Goal: Task Accomplishment & Management: Use online tool/utility

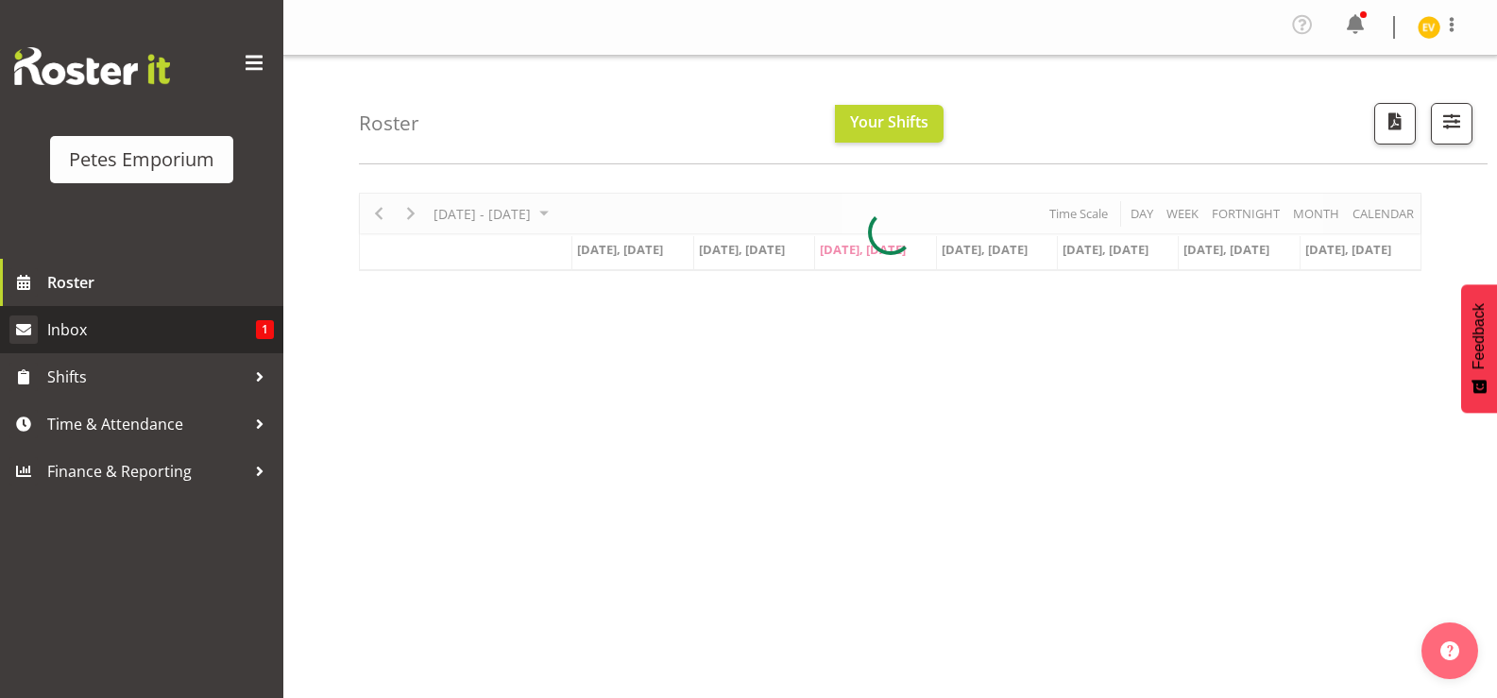
click at [235, 339] on span "Inbox" at bounding box center [151, 330] width 209 height 28
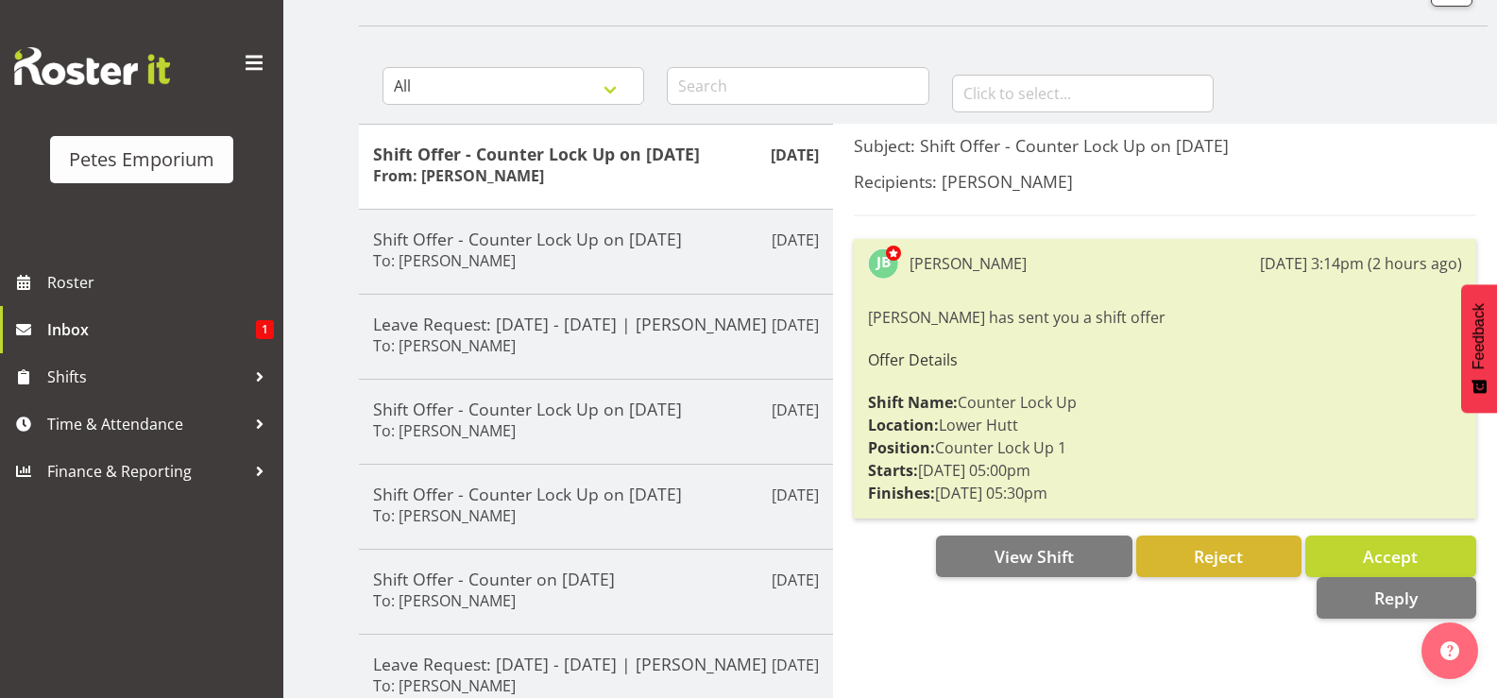
scroll to position [189, 0]
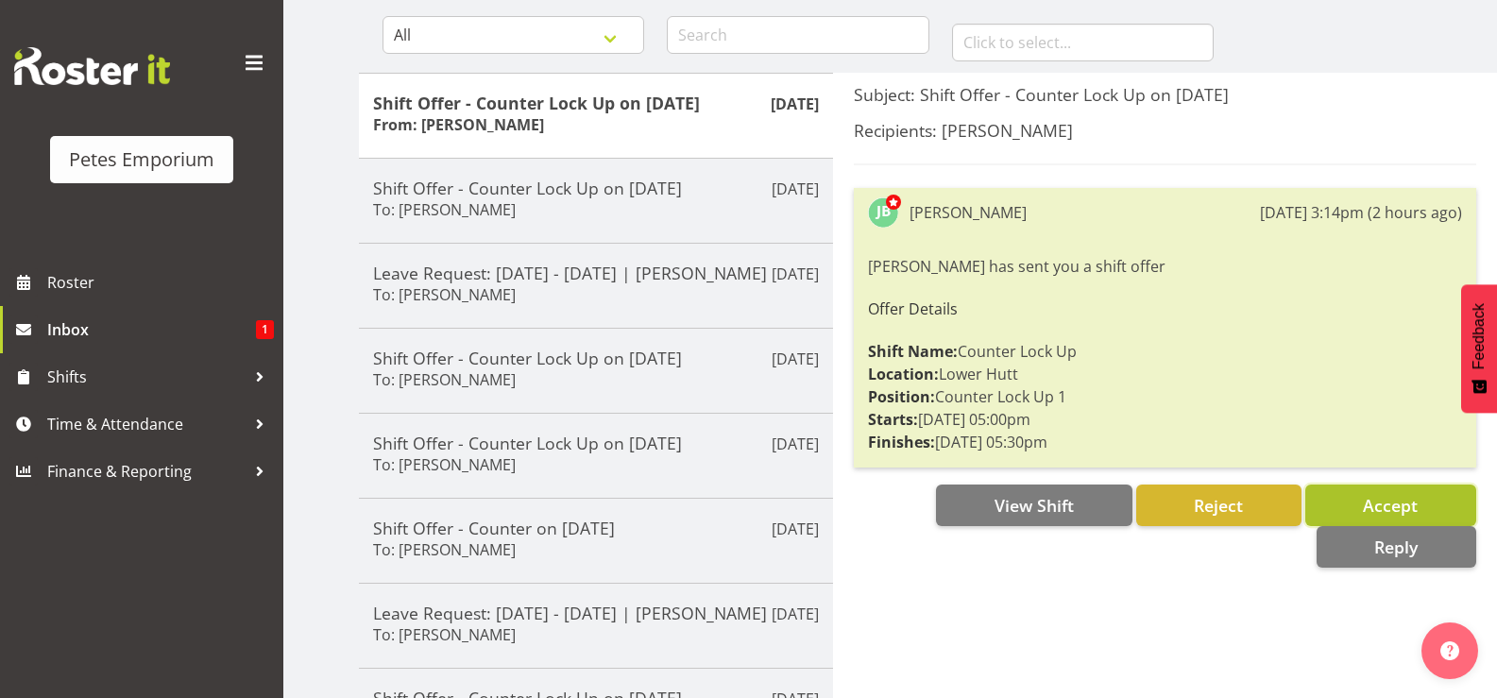
click at [1356, 504] on button "Accept" at bounding box center [1390, 506] width 171 height 42
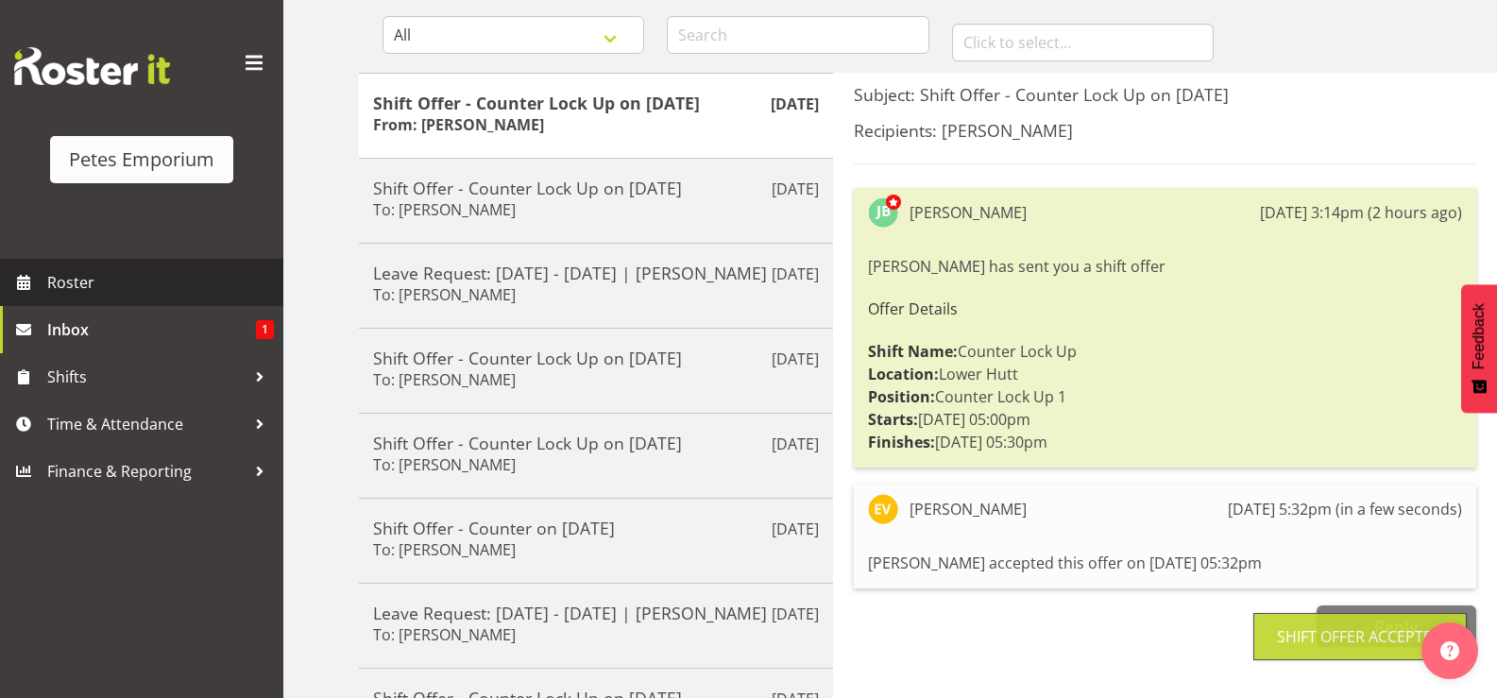
click at [195, 297] on span "Roster" at bounding box center [160, 282] width 227 height 28
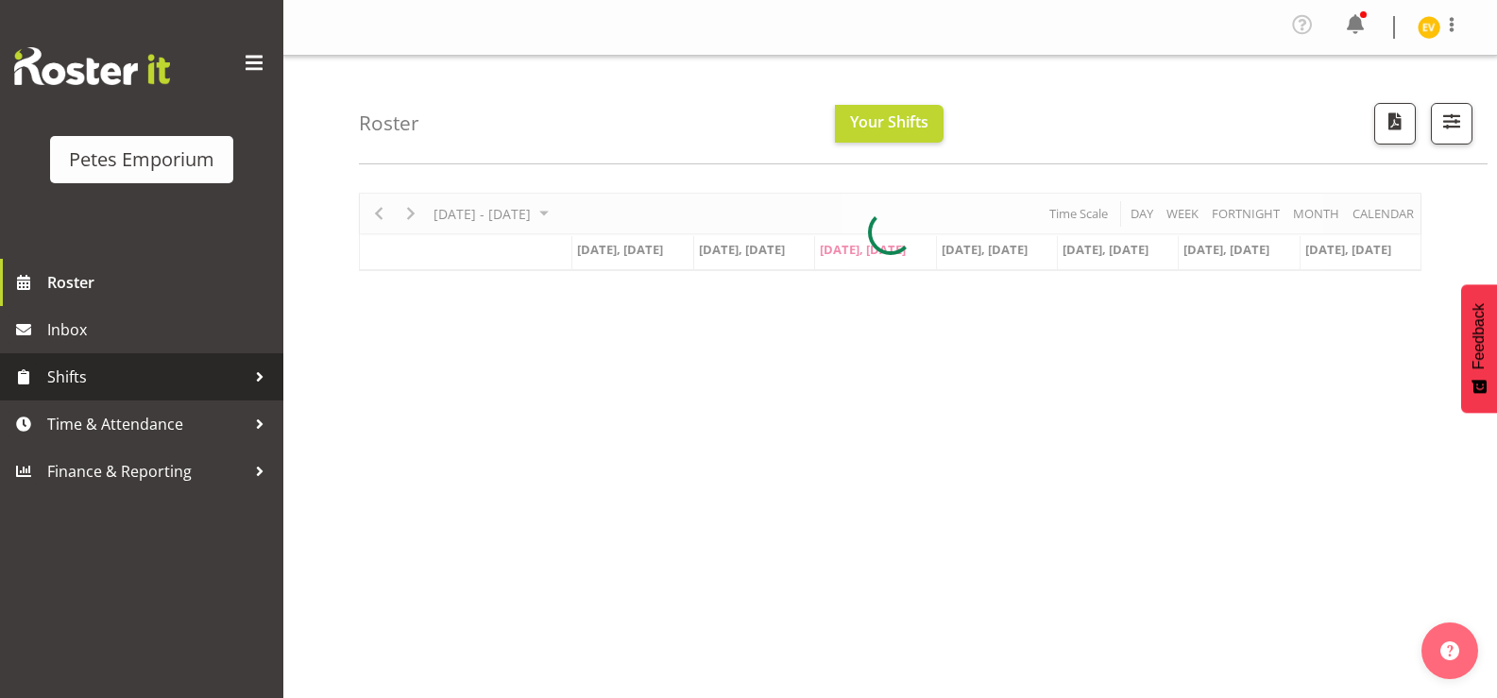
click at [198, 394] on link "Shifts" at bounding box center [141, 376] width 283 height 47
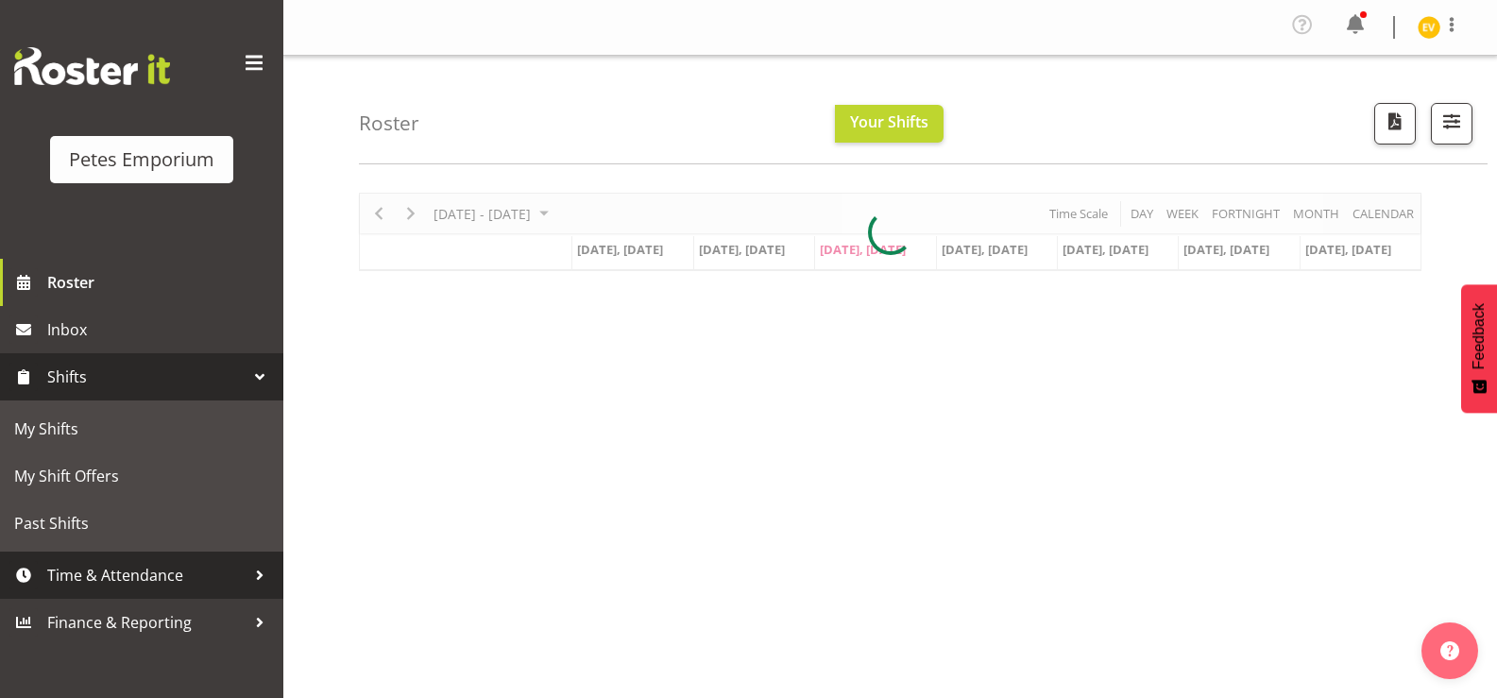
click at [210, 558] on link "Time & Attendance" at bounding box center [141, 575] width 283 height 47
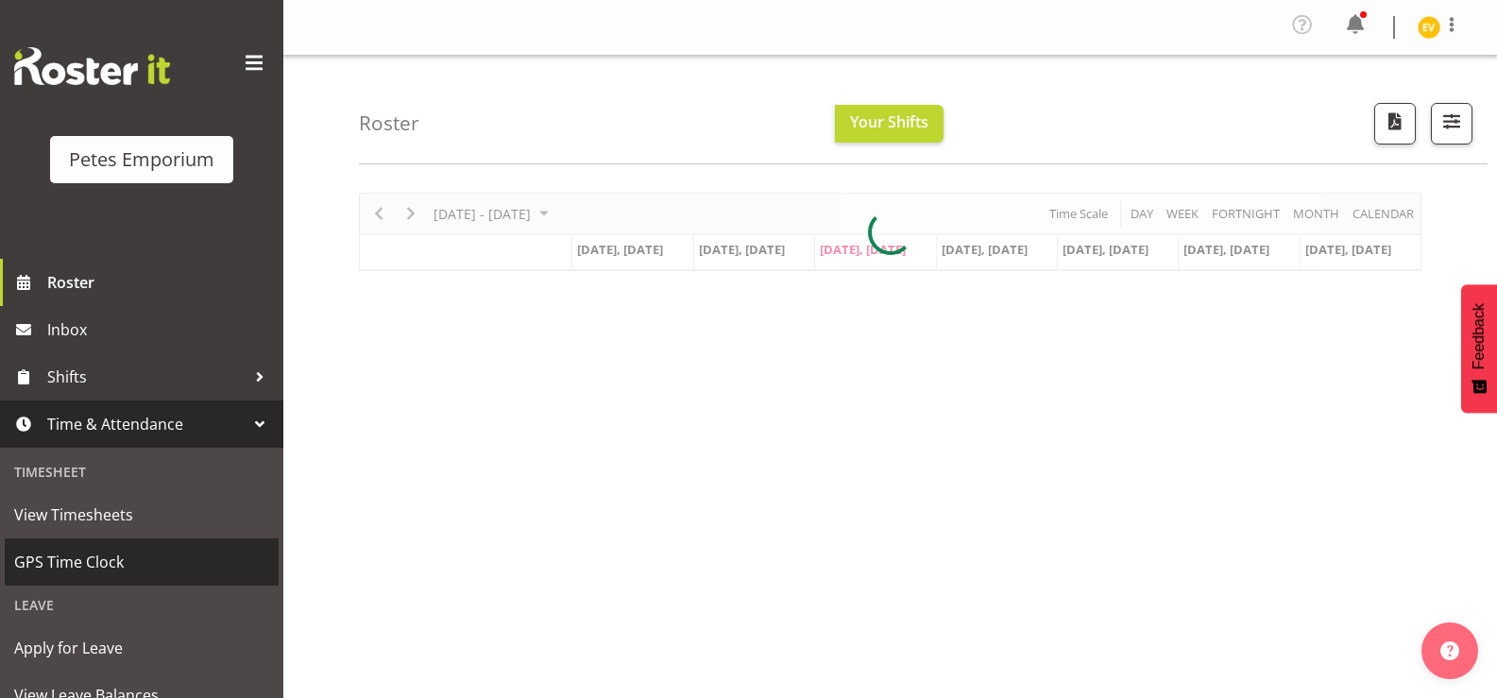
click at [213, 570] on span "GPS Time Clock" at bounding box center [141, 562] width 255 height 28
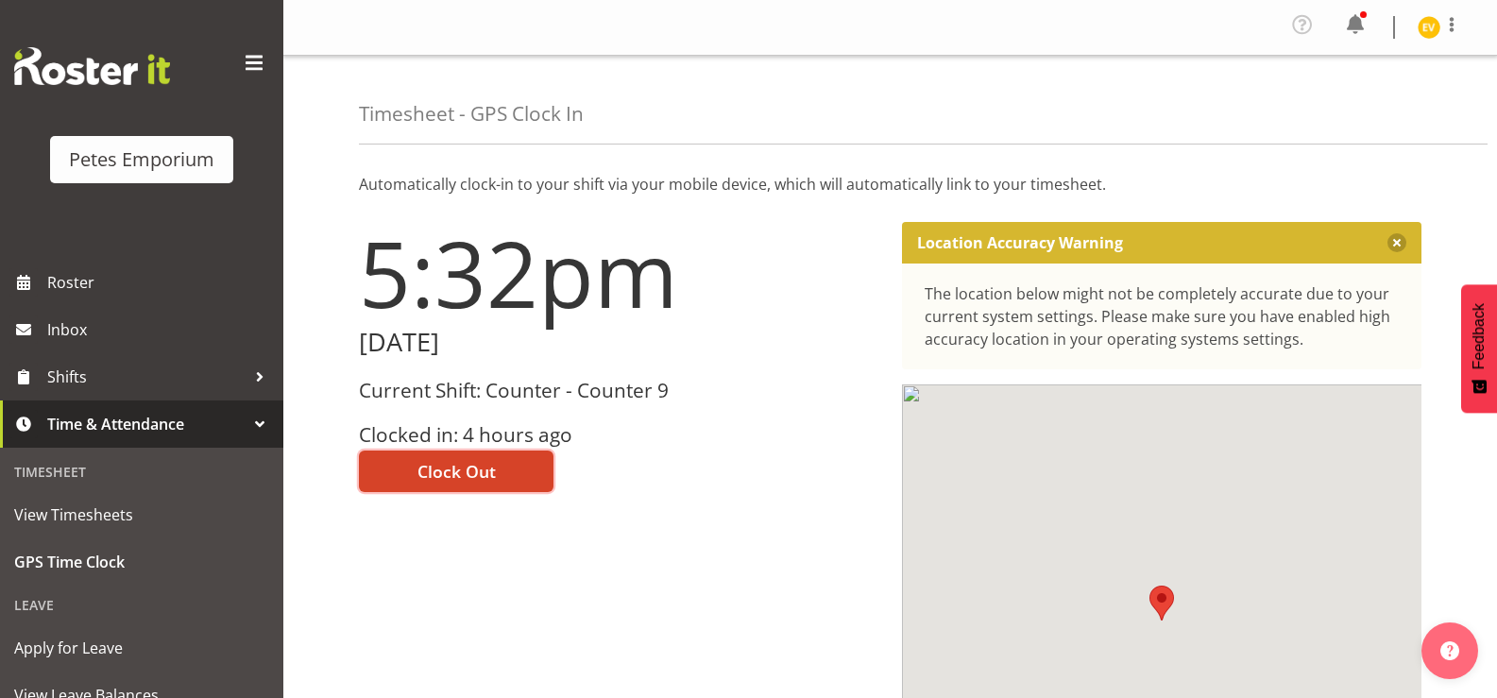
click at [523, 464] on button "Clock Out" at bounding box center [456, 472] width 195 height 42
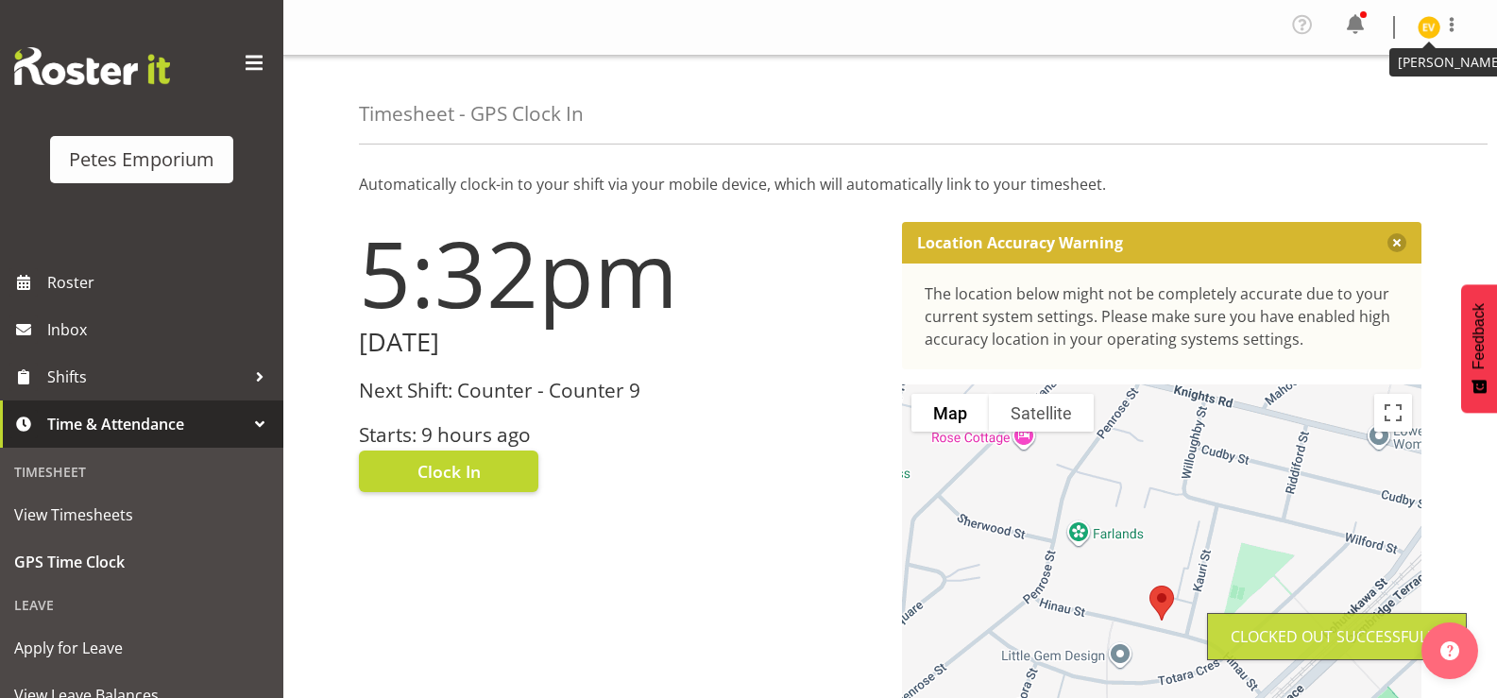
click at [1427, 29] on img at bounding box center [1429, 27] width 23 height 23
click at [1407, 101] on link "Log Out" at bounding box center [1372, 104] width 181 height 34
